Goal: Information Seeking & Learning: Learn about a topic

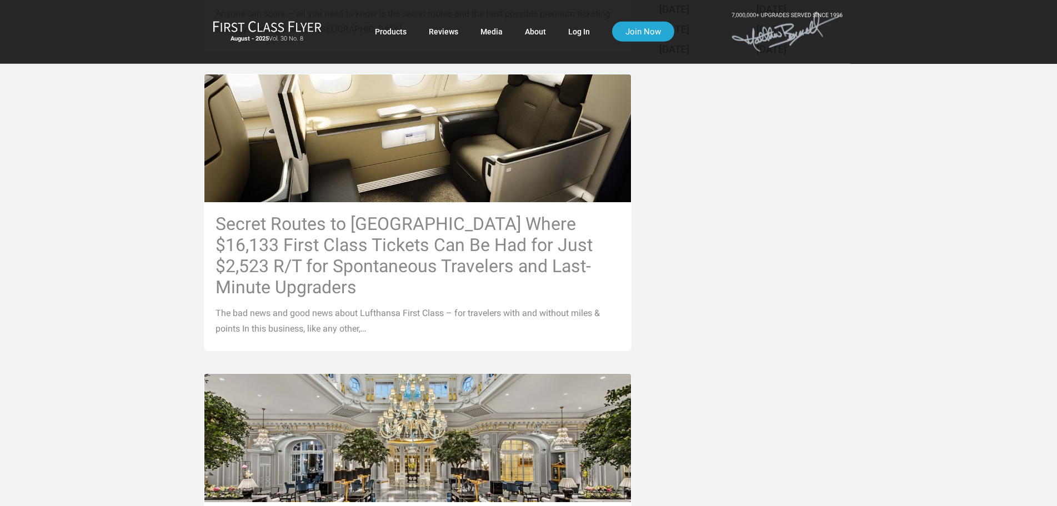
scroll to position [509, 0]
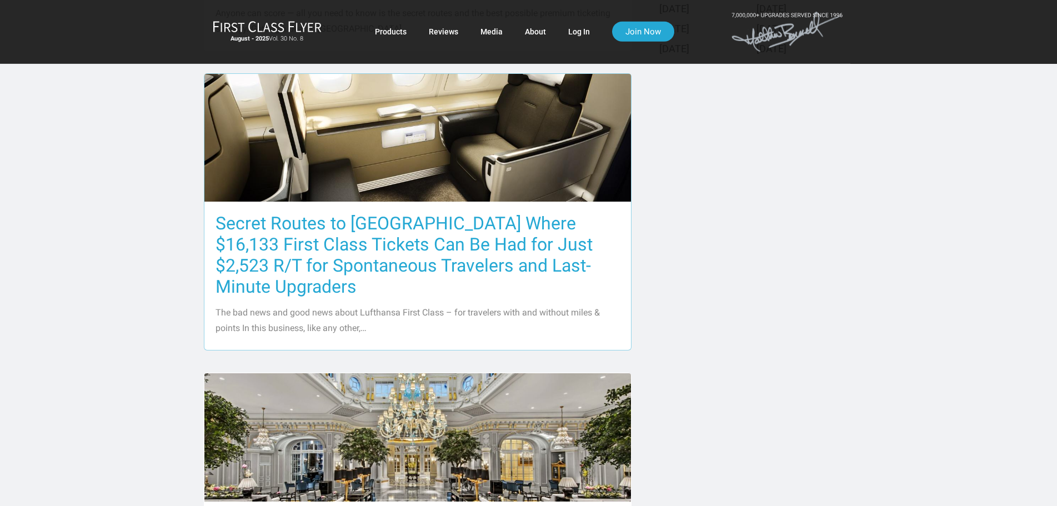
click at [321, 248] on h3 "Secret Routes to Europe Where $16,133 First Class Tickets Can Be Had for Just $…" at bounding box center [417, 255] width 404 height 84
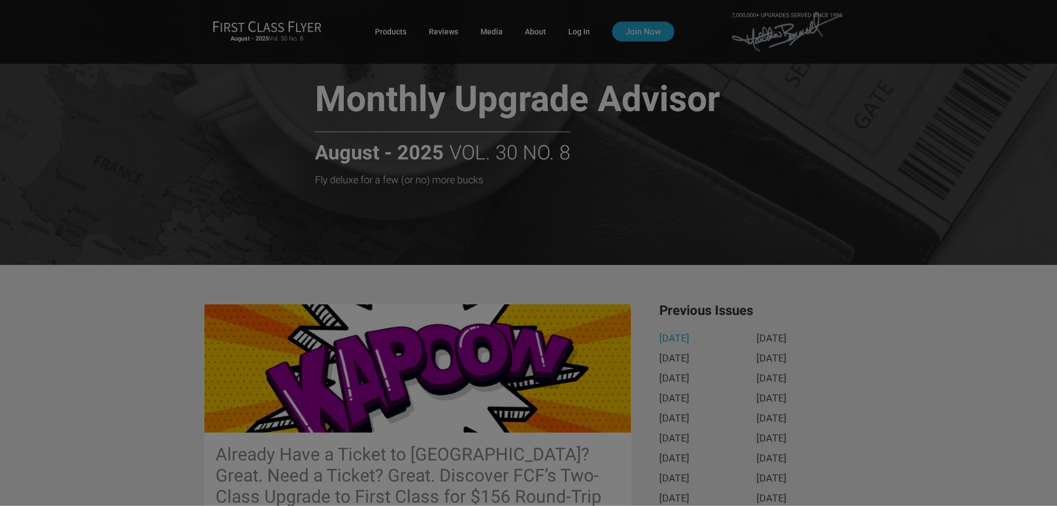
scroll to position [0, 0]
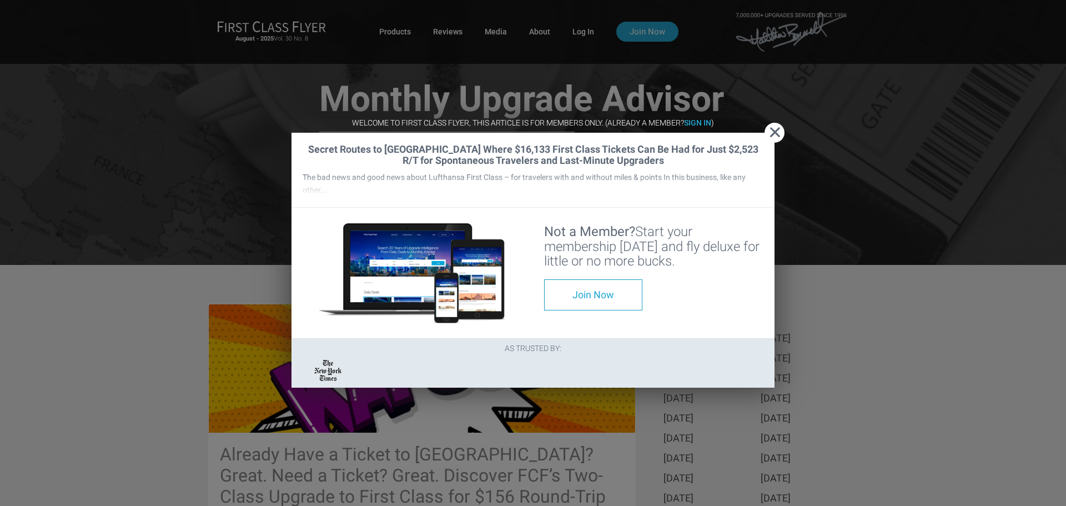
click at [773, 127] on span "Close" at bounding box center [775, 133] width 20 height 12
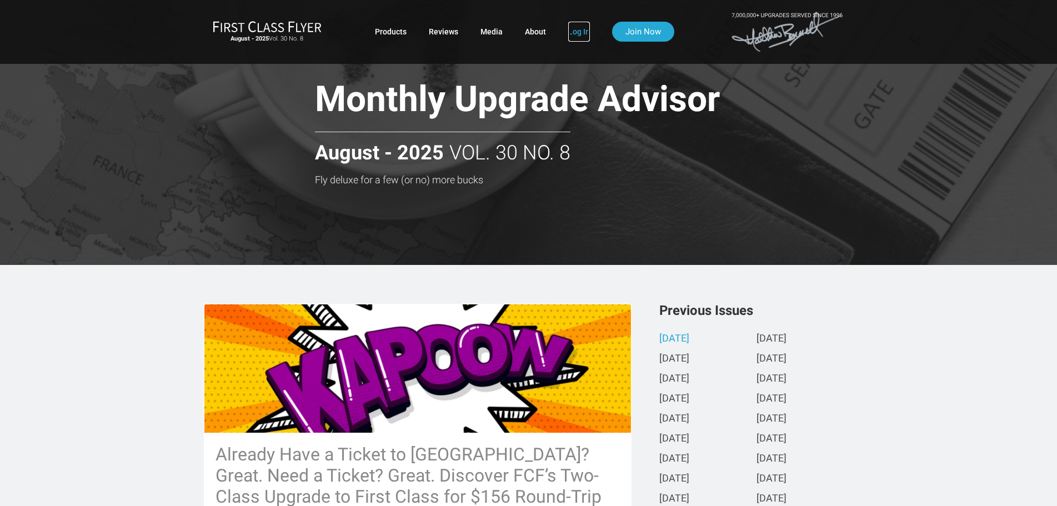
click at [582, 32] on link "Log In" at bounding box center [579, 32] width 22 height 20
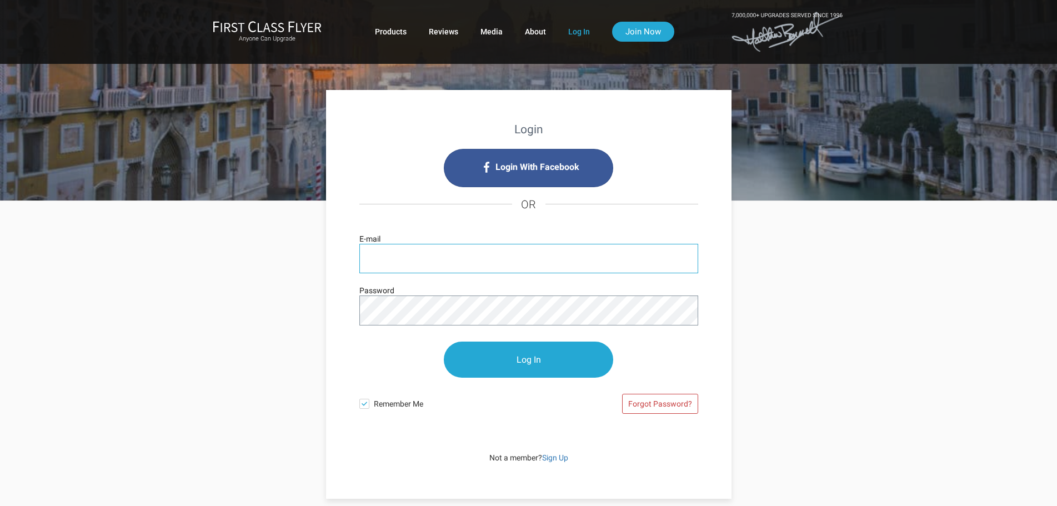
click at [407, 254] on input "E-mail" at bounding box center [528, 258] width 339 height 29
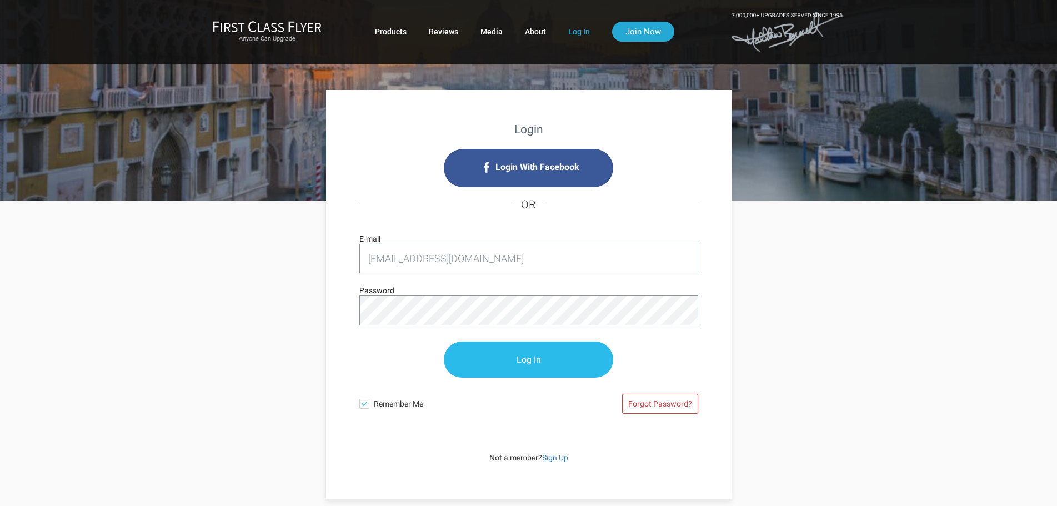
type input "danac@autotech.com"
click at [521, 362] on input "Log In" at bounding box center [528, 360] width 169 height 36
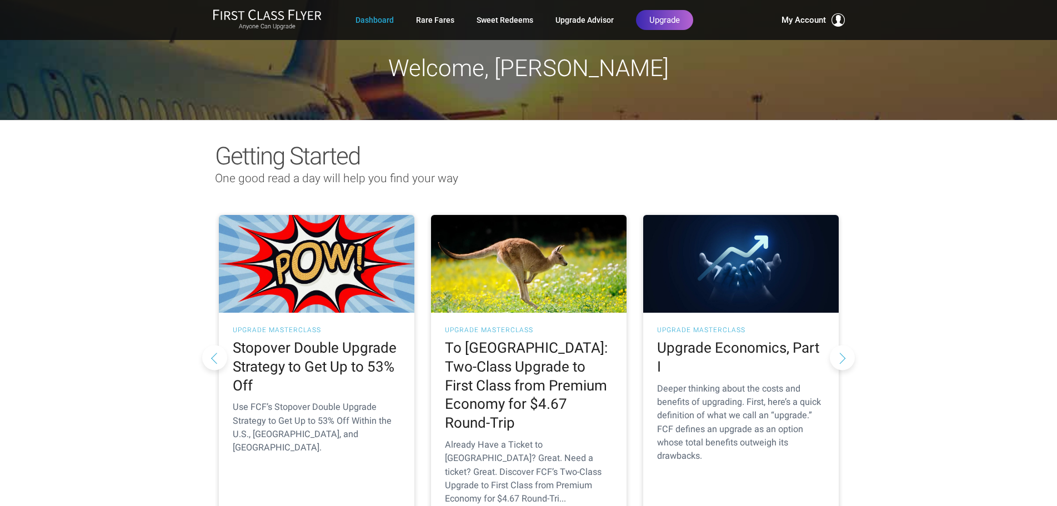
click at [125, 209] on div "Getting Started One good read a day will help you find your way As Told To FCF …" at bounding box center [528, 342] width 1057 height 444
click at [578, 18] on link "Upgrade Advisor" at bounding box center [584, 20] width 58 height 20
click at [549, 384] on h2 "To [GEOGRAPHIC_DATA]: Two-Class Upgrade to First Class from Premium Economy for…" at bounding box center [529, 386] width 168 height 94
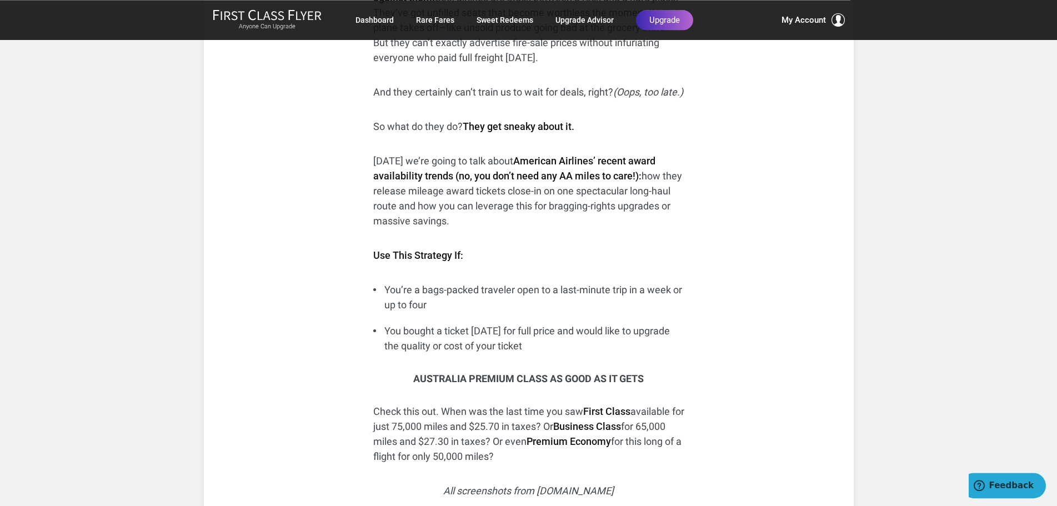
scroll to position [905, 0]
click at [418, 191] on p "Today we’re going to talk about American Airlines’ recent award availability tr…" at bounding box center [528, 190] width 311 height 75
click at [406, 207] on p "Today we’re going to talk about American Airlines’ recent award availability tr…" at bounding box center [528, 190] width 311 height 75
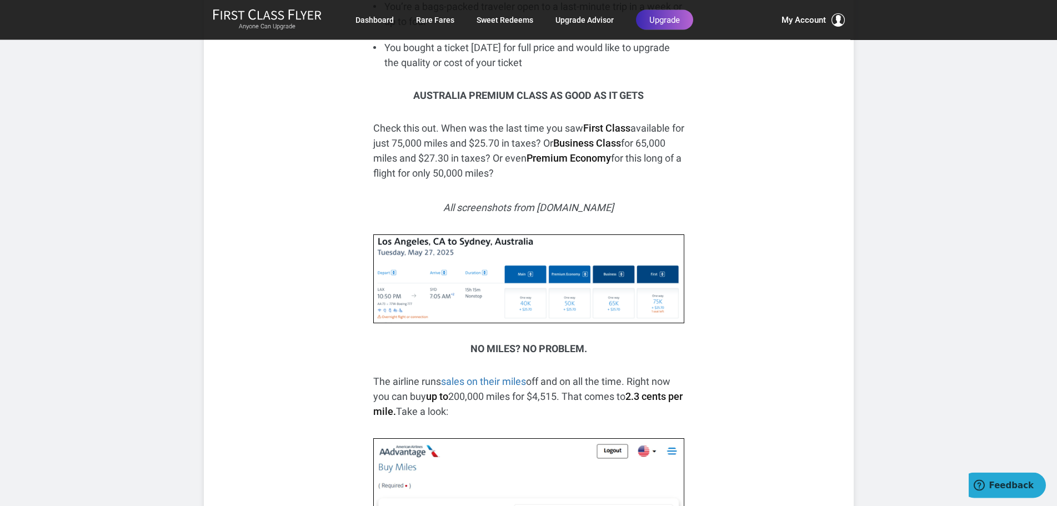
scroll to position [1188, 0]
click at [485, 157] on p "Check this out. When was the last time you saw First Class available for just 7…" at bounding box center [528, 150] width 311 height 60
click at [466, 172] on p "Check this out. When was the last time you saw First Class available for just 7…" at bounding box center [528, 150] width 311 height 60
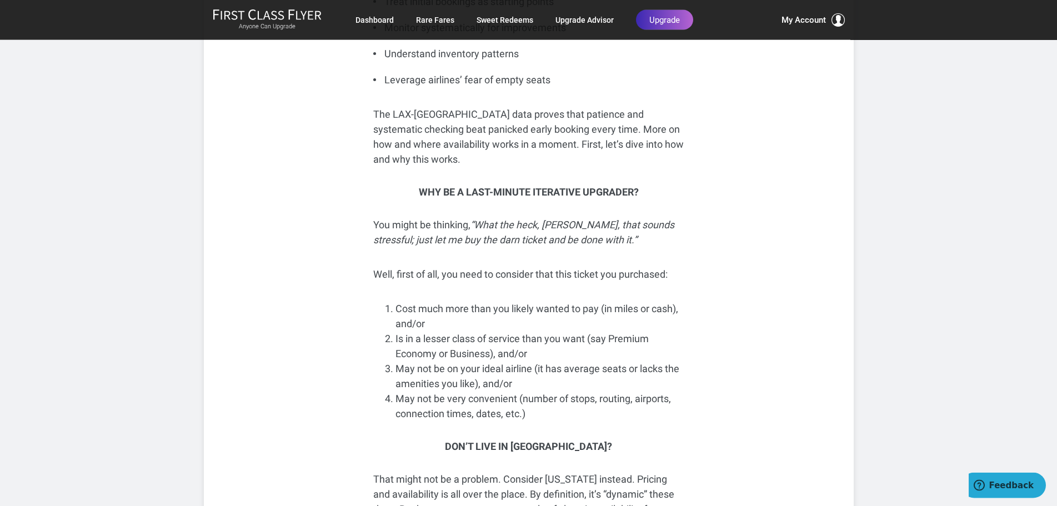
scroll to position [2652, 0]
click at [481, 218] on em "“What the heck, Bennett, that sounds stressful; just let me buy the darn ticket…" at bounding box center [523, 231] width 301 height 27
click at [459, 266] on p "Well, first of all, you need to consider that this ticket you purchased:" at bounding box center [528, 273] width 311 height 15
click at [456, 300] on li "Cost much more than you likely wanted to pay (in miles or cash), and/or" at bounding box center [539, 315] width 289 height 30
click at [446, 330] on li "Is in a lesser class of service than you want (say Premium Economy or Business)…" at bounding box center [539, 345] width 289 height 30
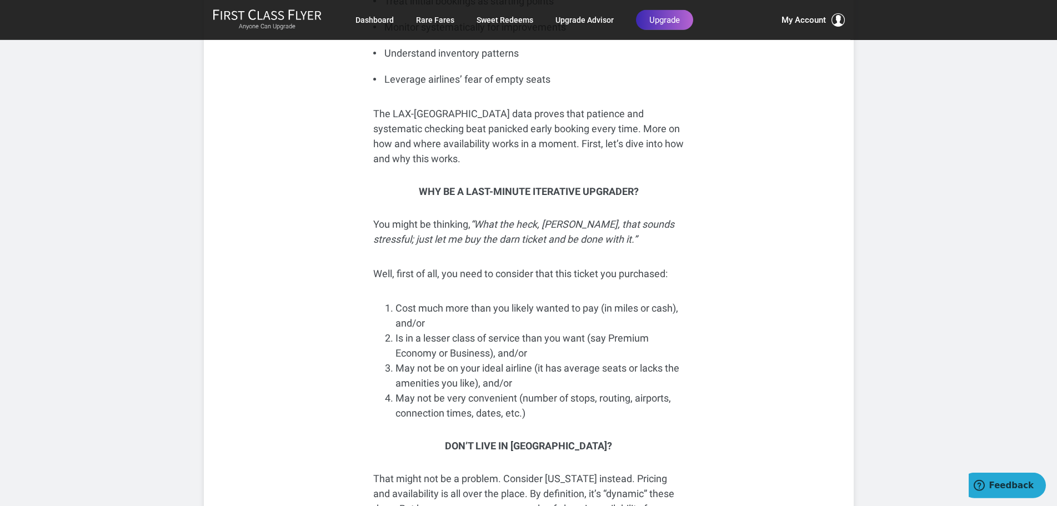
click at [499, 360] on li "May not be on your ideal airline (it has average seats or lacks the amenities y…" at bounding box center [539, 375] width 289 height 30
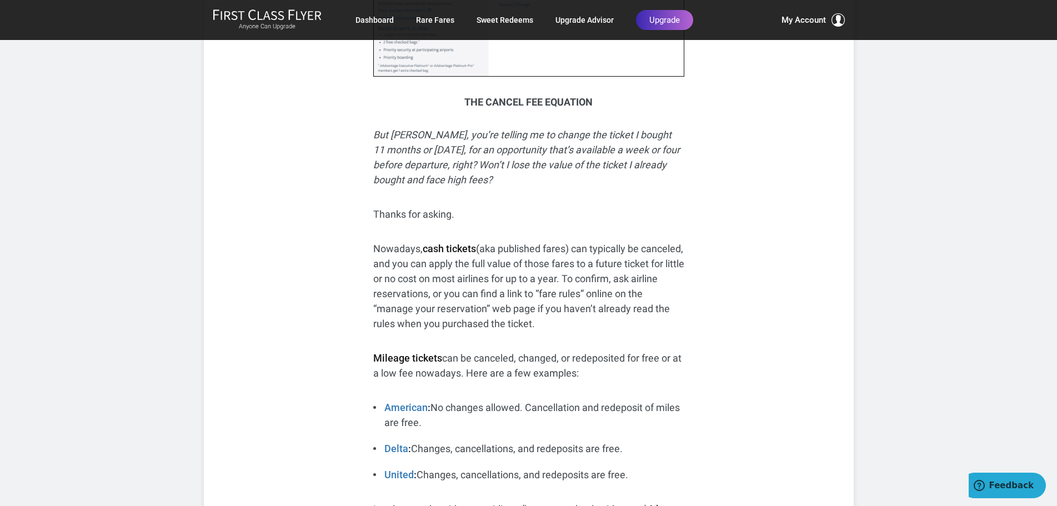
scroll to position [4068, 0]
click at [485, 242] on p "Nowadays, cash tickets (aka published fares) can typically be canceled, and you…" at bounding box center [528, 287] width 311 height 90
click at [482, 250] on p "Nowadays, cash tickets (aka published fares) can typically be canceled, and you…" at bounding box center [528, 287] width 311 height 90
click at [455, 266] on p "Nowadays, cash tickets (aka published fares) can typically be canceled, and you…" at bounding box center [528, 287] width 311 height 90
click at [454, 280] on p "Nowadays, cash tickets (aka published fares) can typically be canceled, and you…" at bounding box center [528, 287] width 311 height 90
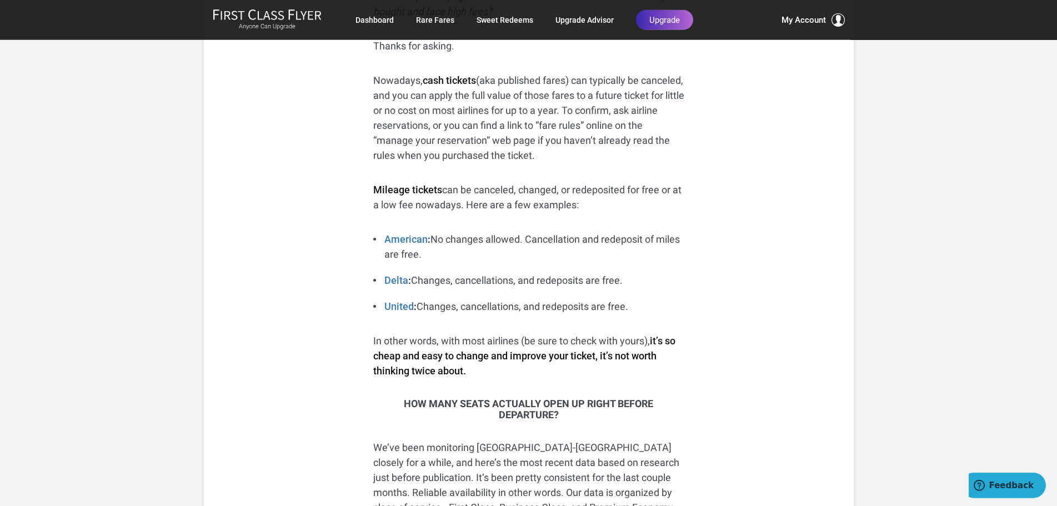
scroll to position [4237, 0]
click at [542, 182] on p "Mileage tickets can be canceled, changed, or redeposited for free or at a low f…" at bounding box center [528, 197] width 311 height 30
click at [591, 182] on p "Mileage tickets can be canceled, changed, or redeposited for free or at a low f…" at bounding box center [528, 197] width 311 height 30
click at [443, 182] on p "Mileage tickets can be canceled, changed, or redeposited for free or at a low f…" at bounding box center [528, 197] width 311 height 30
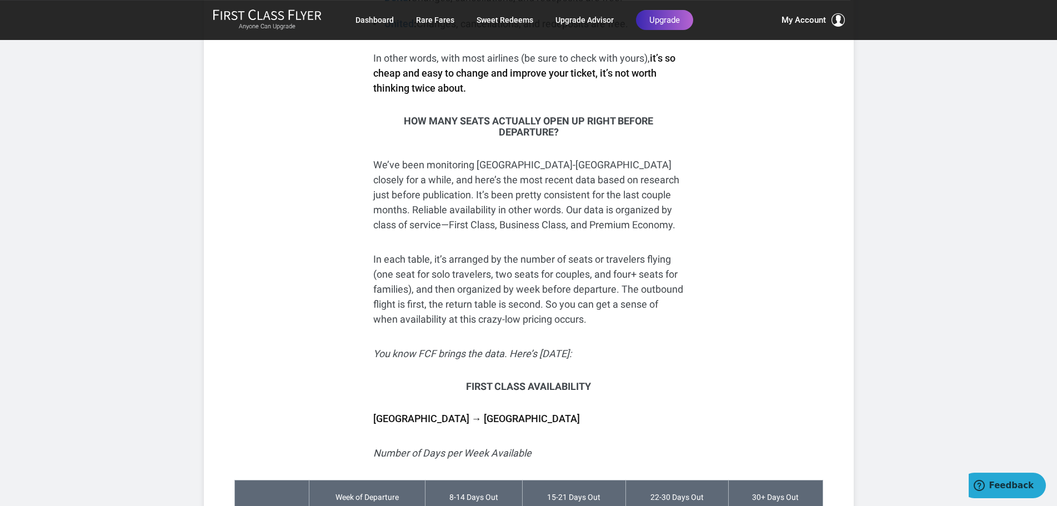
scroll to position [4520, 0]
click at [471, 157] on p "We’ve been monitoring Los Angeles-Sydney closely for a while, and here’s the mo…" at bounding box center [528, 194] width 311 height 75
click at [456, 164] on p "We’ve been monitoring Los Angeles-Sydney closely for a while, and here’s the mo…" at bounding box center [528, 194] width 311 height 75
click at [448, 180] on p "We’ve been monitoring Los Angeles-Sydney closely for a while, and here’s the mo…" at bounding box center [528, 194] width 311 height 75
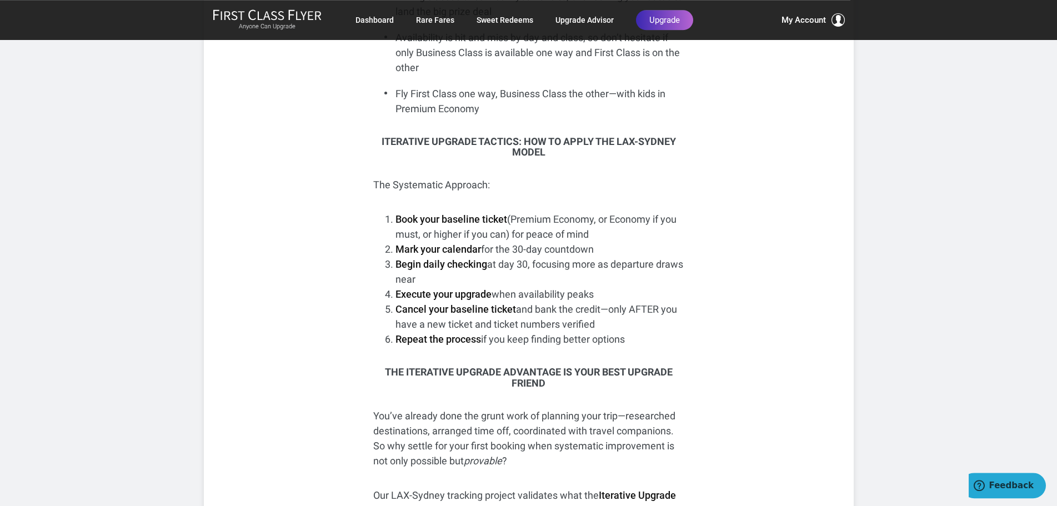
scroll to position [7293, 0]
click at [511, 301] on li "Cancel your baseline ticket and bank the credit—only AFTER you have a new ticke…" at bounding box center [539, 316] width 289 height 30
click at [451, 333] on strong "Repeat the process" at bounding box center [438, 339] width 86 height 12
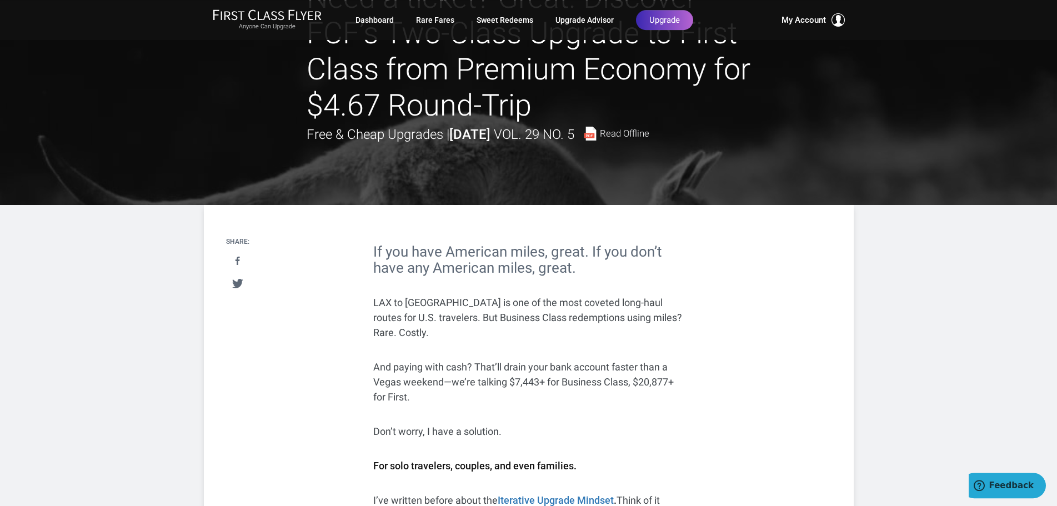
scroll to position [0, 0]
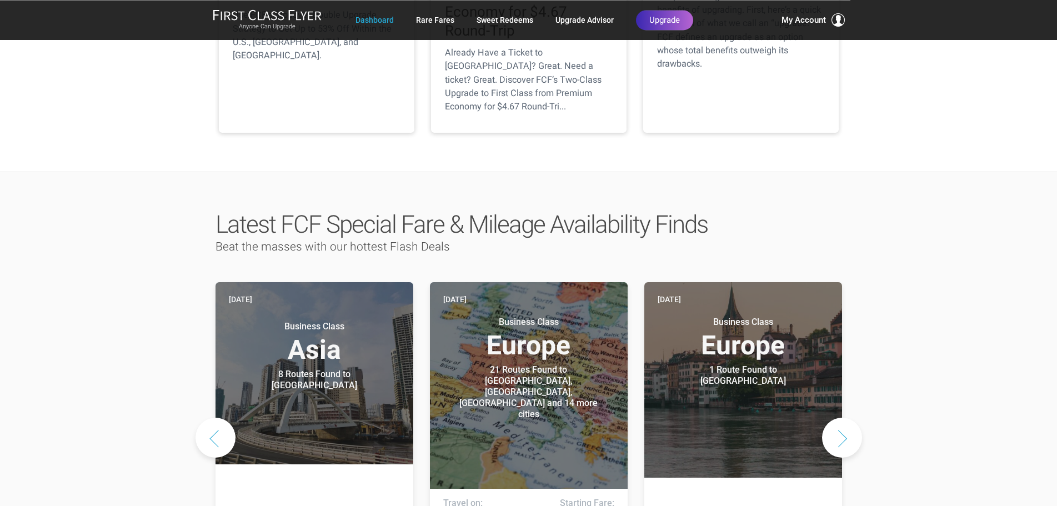
scroll to position [396, 0]
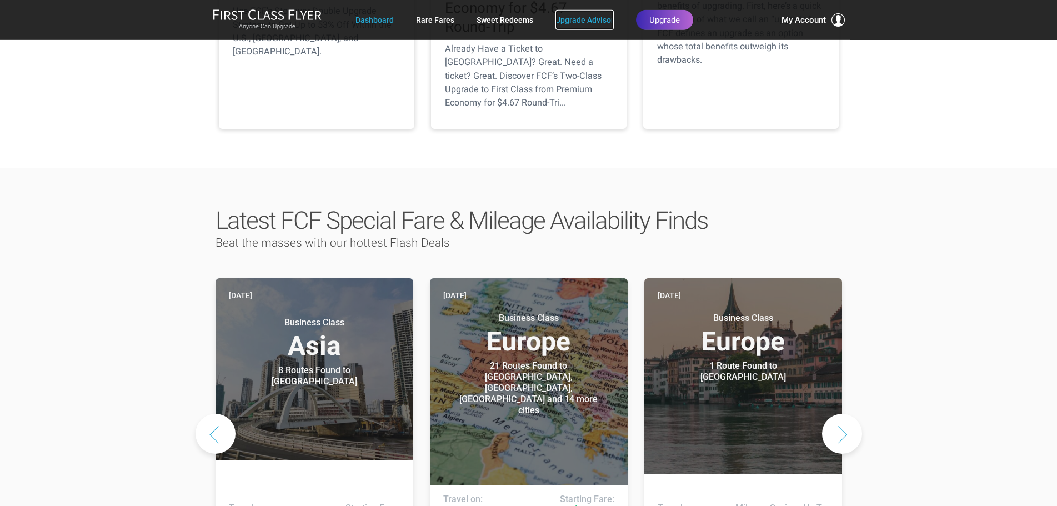
click at [570, 19] on link "Upgrade Advisor" at bounding box center [584, 20] width 58 height 20
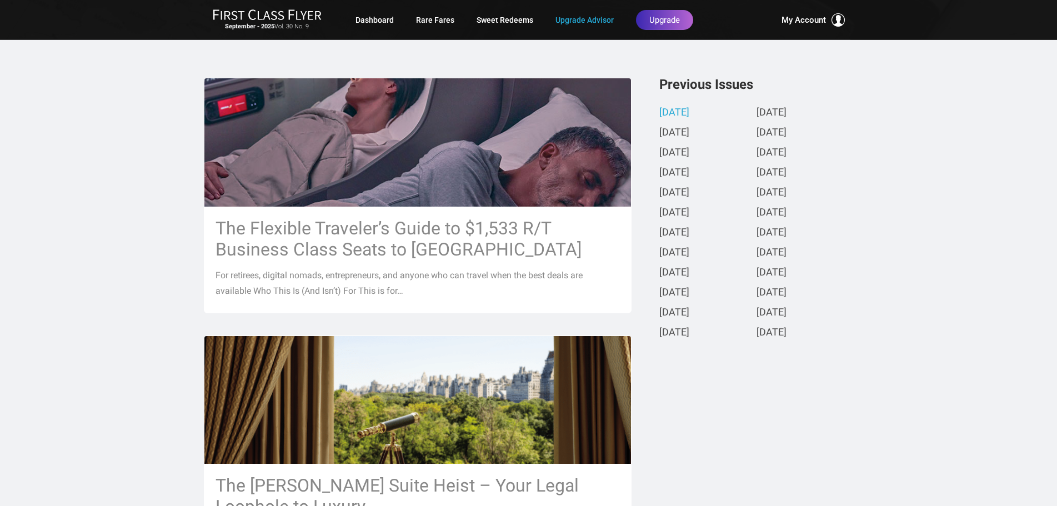
scroll to position [227, 0]
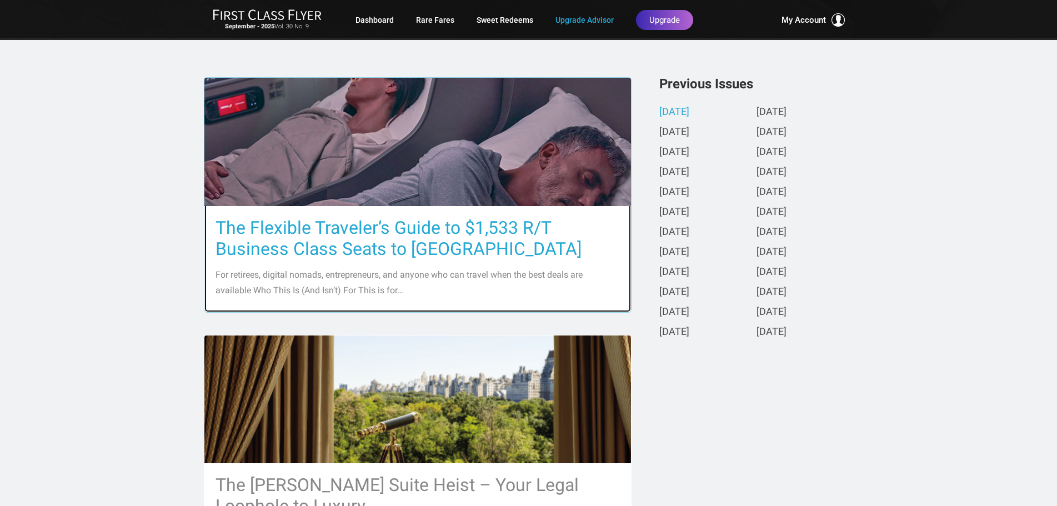
click at [419, 248] on h3 "The Flexible Traveler’s Guide to $1,533 R/T Business Class Seats to Europe" at bounding box center [417, 238] width 404 height 42
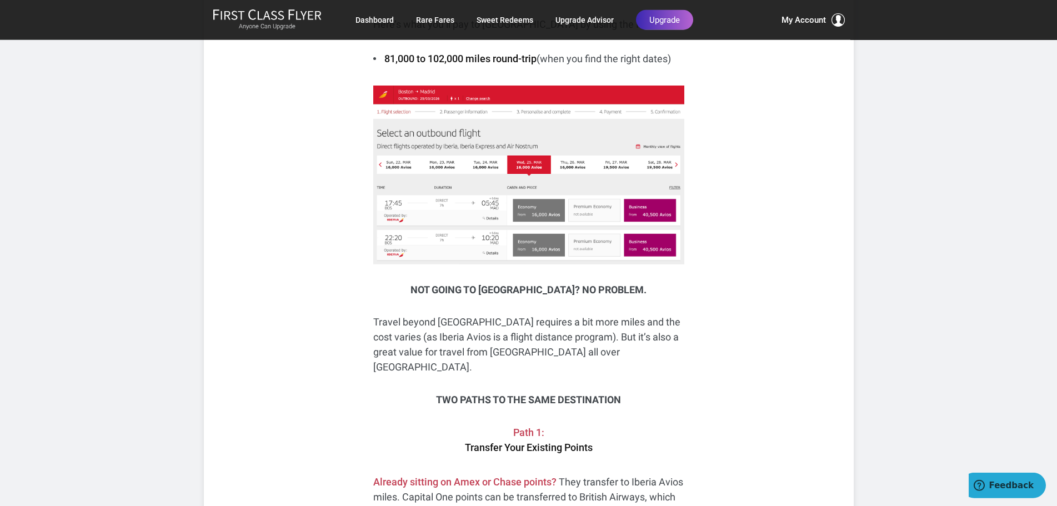
scroll to position [2037, 0]
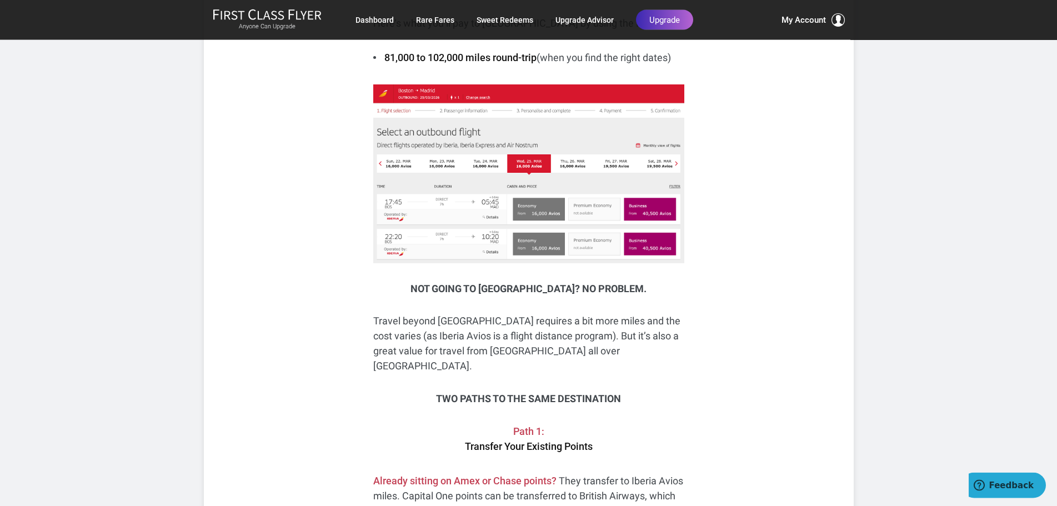
click at [532, 313] on p "Travel beyond [GEOGRAPHIC_DATA] requires a bit more miles and the cost varies (…" at bounding box center [528, 343] width 311 height 60
click at [532, 313] on p "Travel beyond Madrid requires a bit more miles and the cost varies (as Iberia A…" at bounding box center [528, 343] width 311 height 60
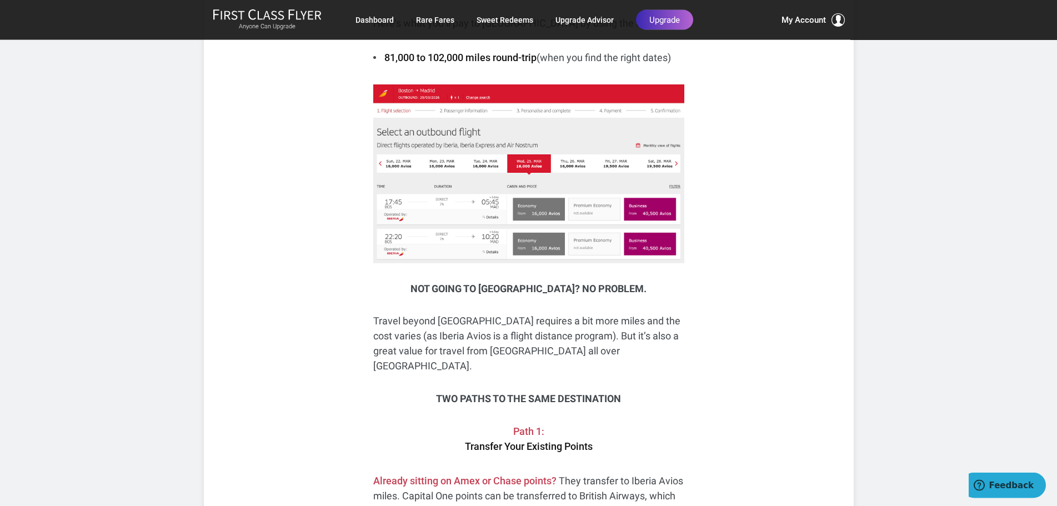
click at [441, 313] on p "Travel beyond Madrid requires a bit more miles and the cost varies (as Iberia A…" at bounding box center [528, 343] width 311 height 60
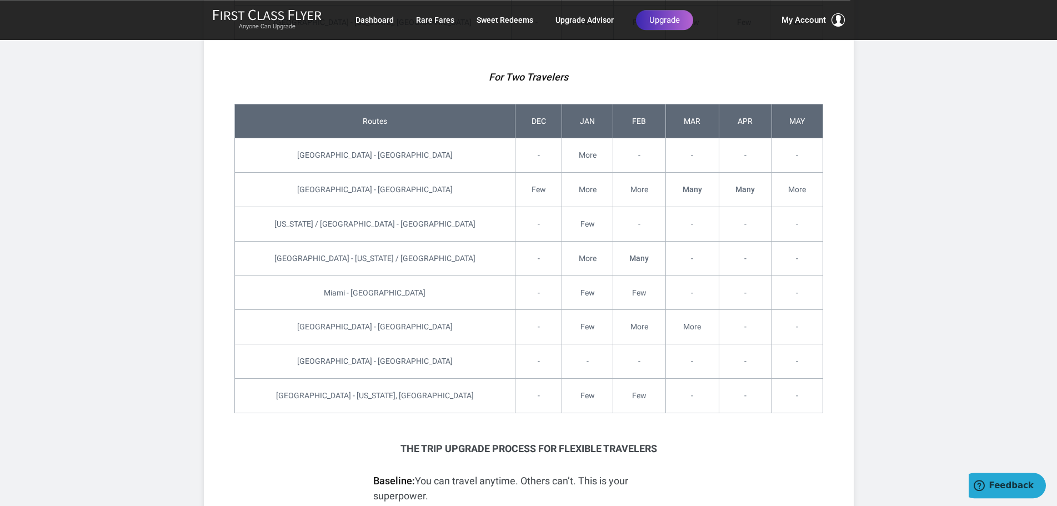
scroll to position [3789, 0]
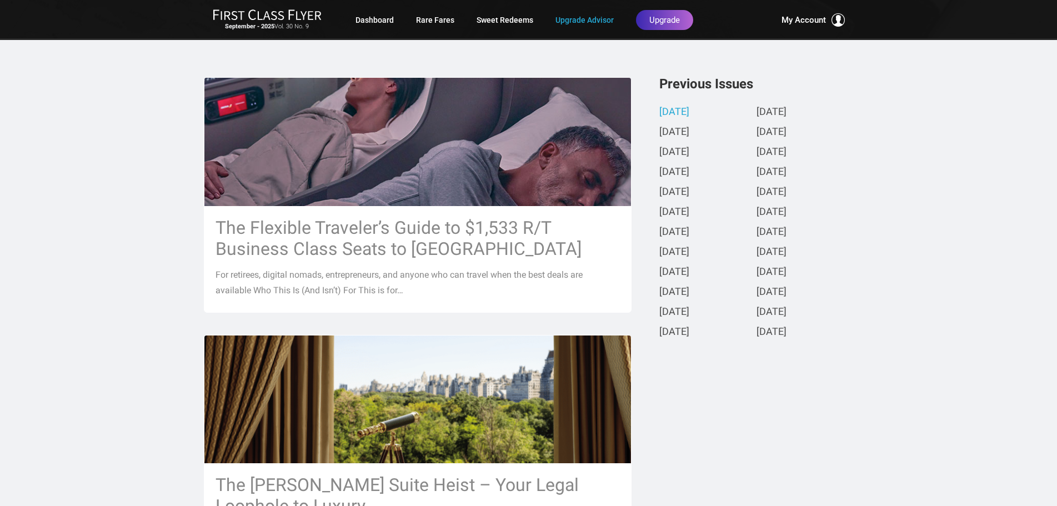
scroll to position [227, 0]
